Goal: Information Seeking & Learning: Check status

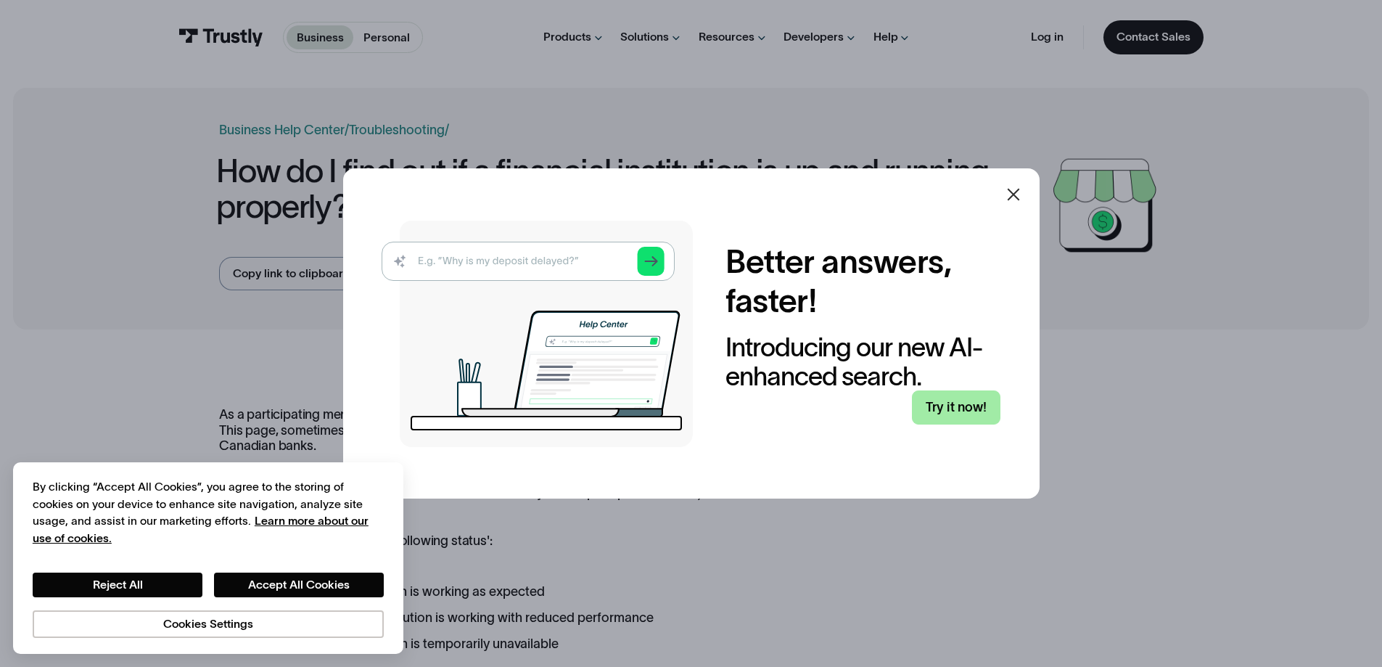
click at [966, 413] on link "Try it now!" at bounding box center [956, 407] width 88 height 34
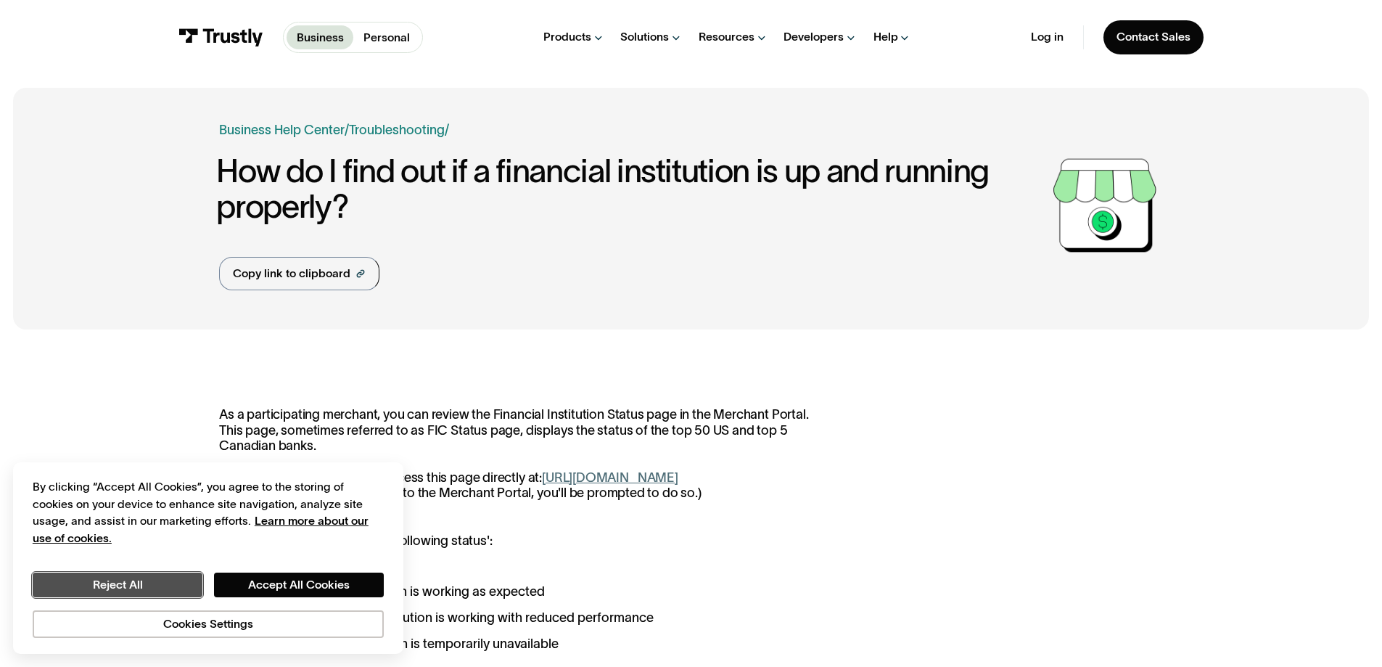
click at [149, 590] on button "Reject All" at bounding box center [118, 584] width 170 height 25
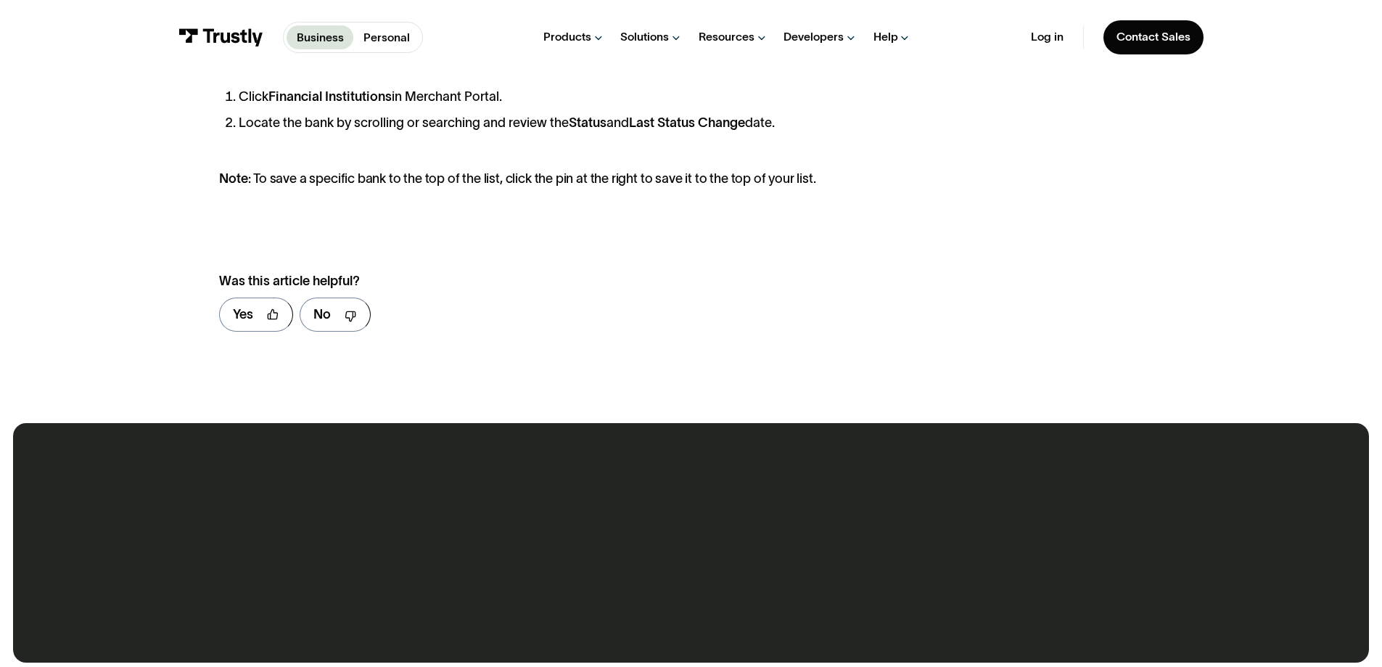
scroll to position [665, 0]
